Goal: Information Seeking & Learning: Learn about a topic

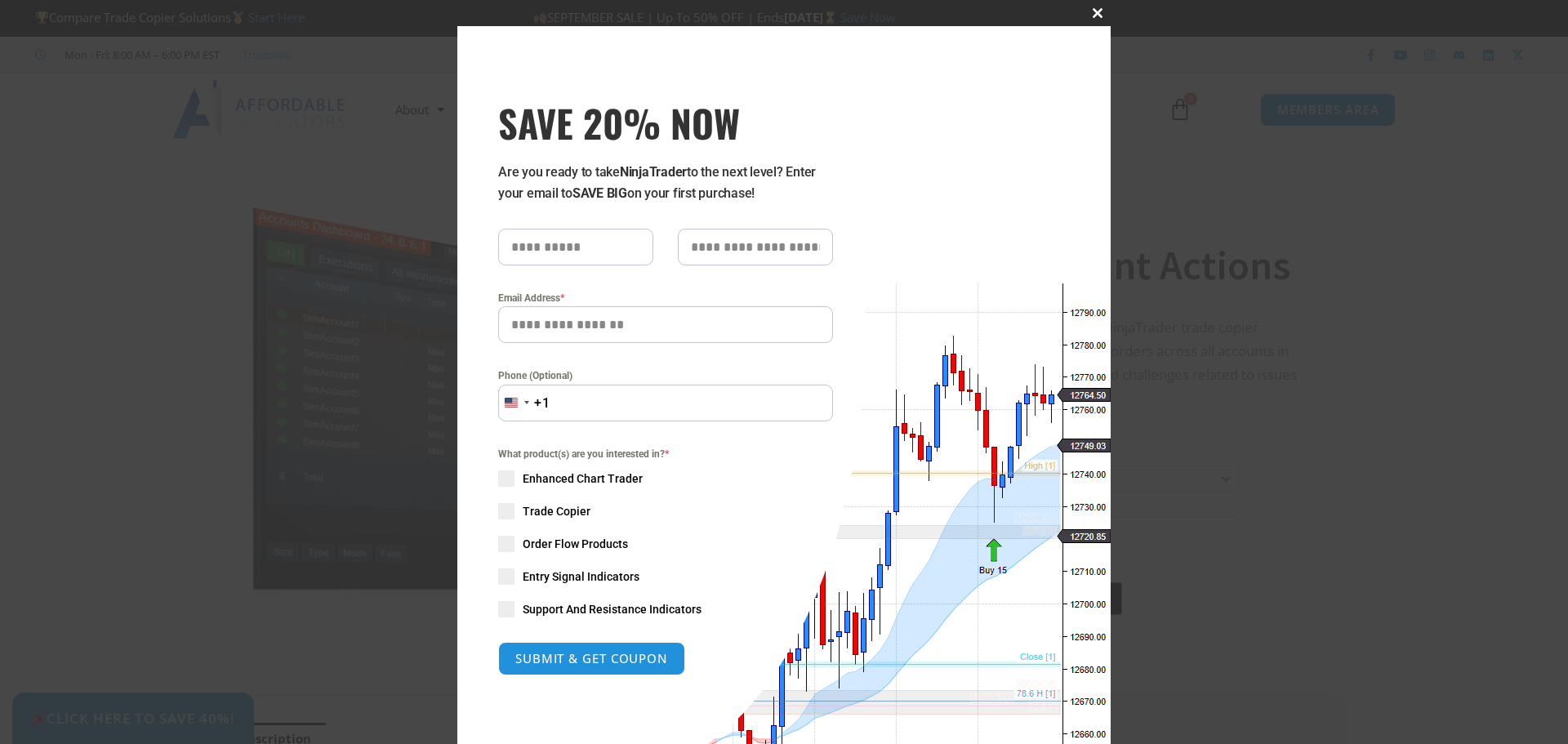
click at [1090, 18] on button "Close this module" at bounding box center [1097, 13] width 26 height 26
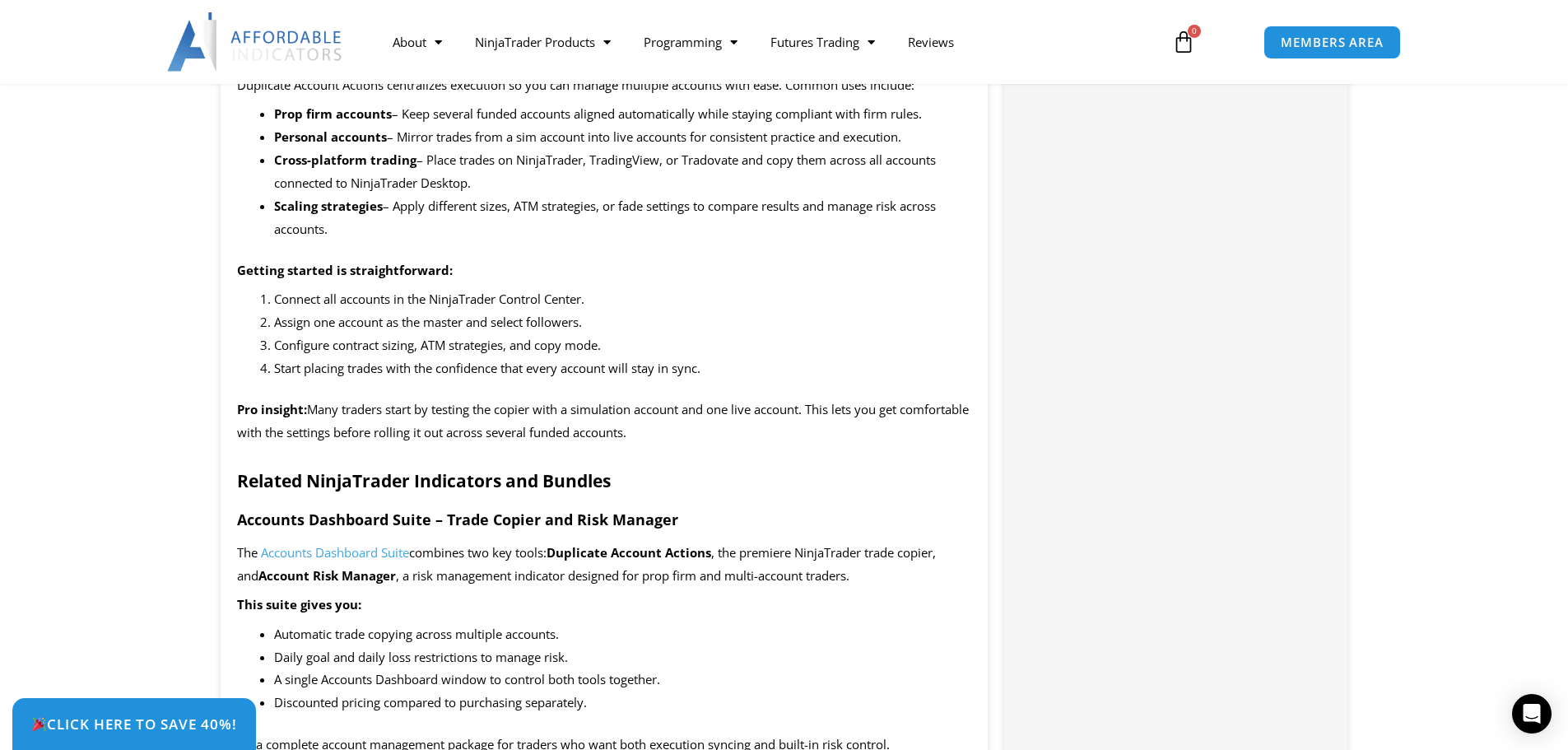
scroll to position [1811, 0]
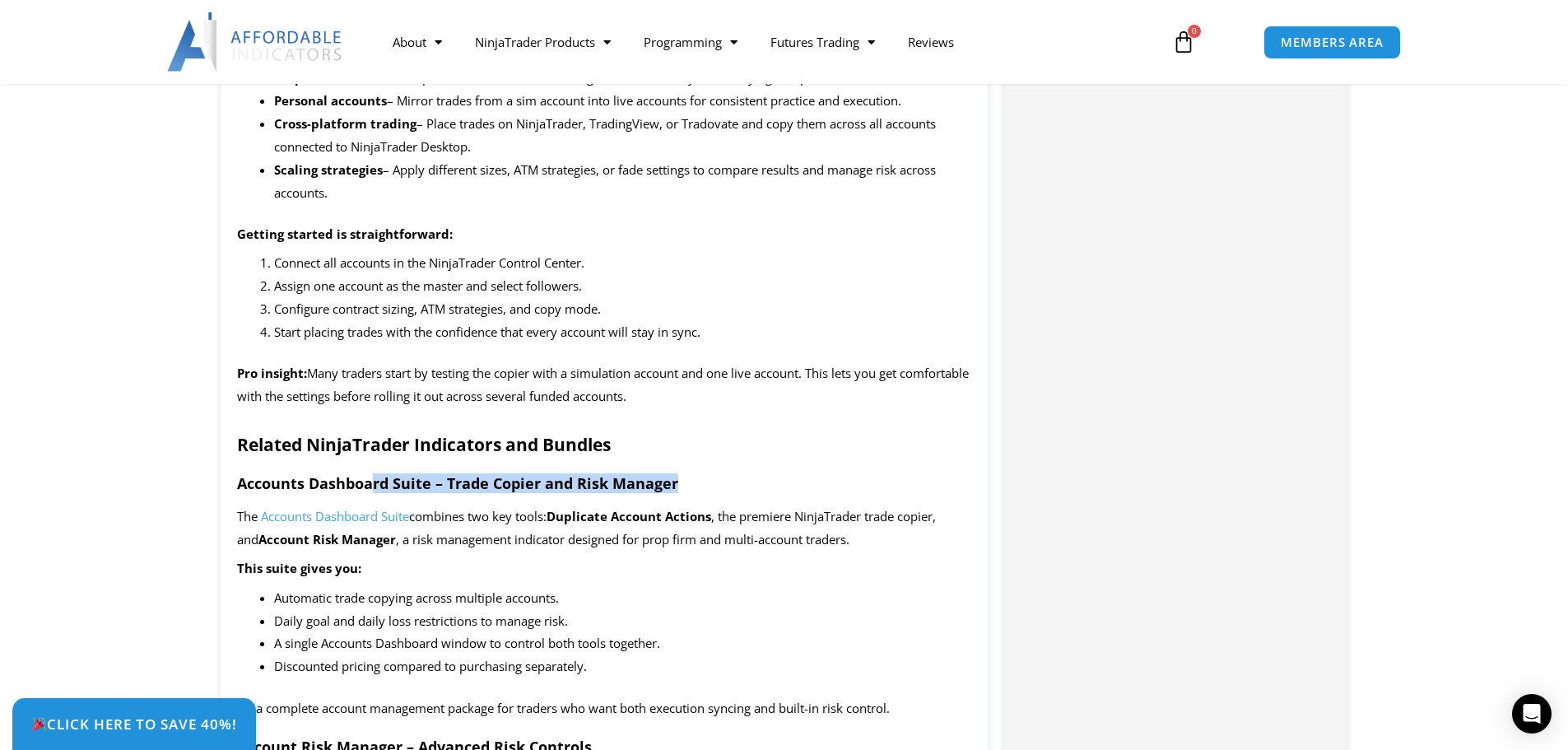
drag, startPoint x: 373, startPoint y: 488, endPoint x: 697, endPoint y: 489, distance: 324.0
click at [697, 489] on h3 "Accounts Dashboard Suite – Trade Copier and Risk Manager" at bounding box center [605, 483] width 735 height 19
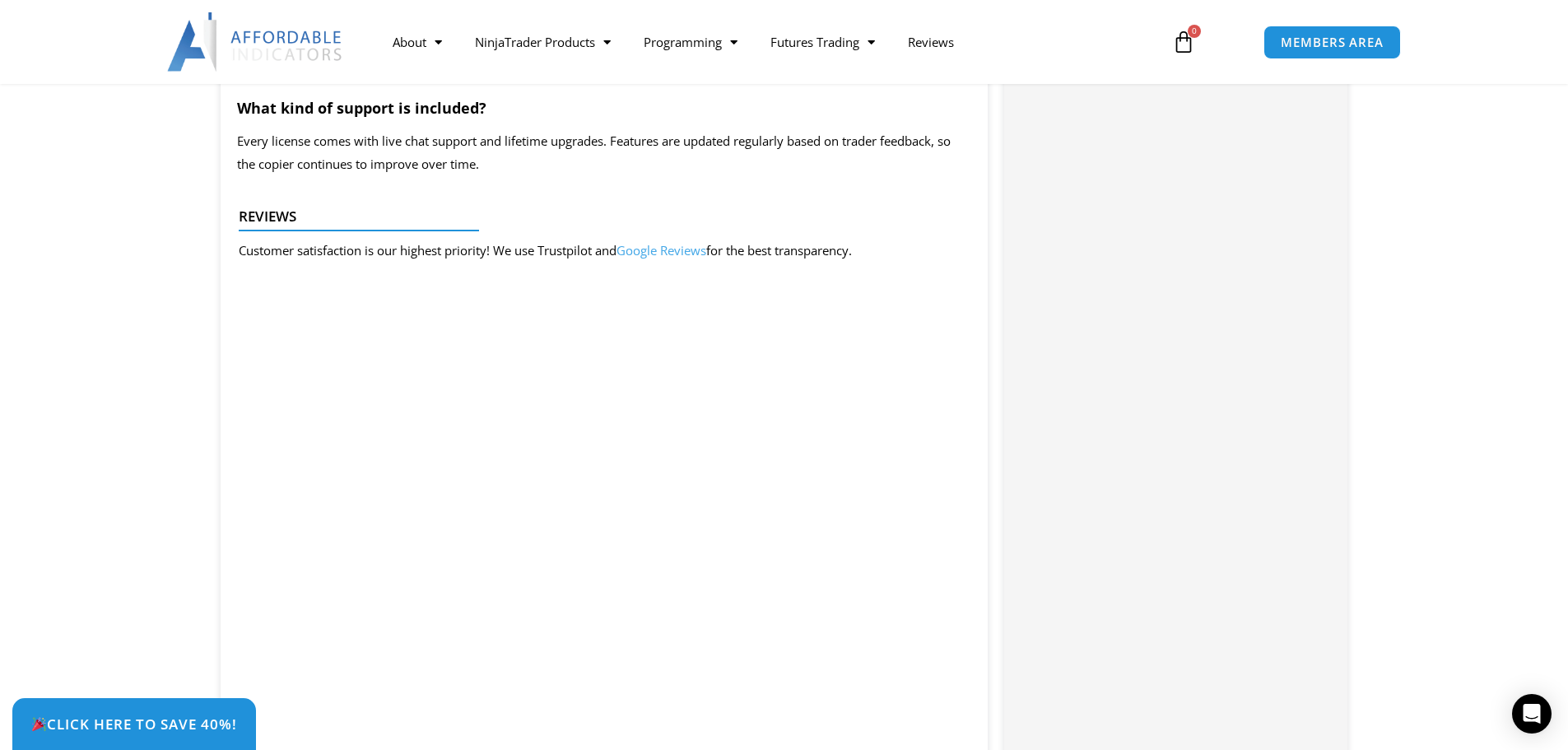
scroll to position [3292, 0]
